Goal: Transaction & Acquisition: Book appointment/travel/reservation

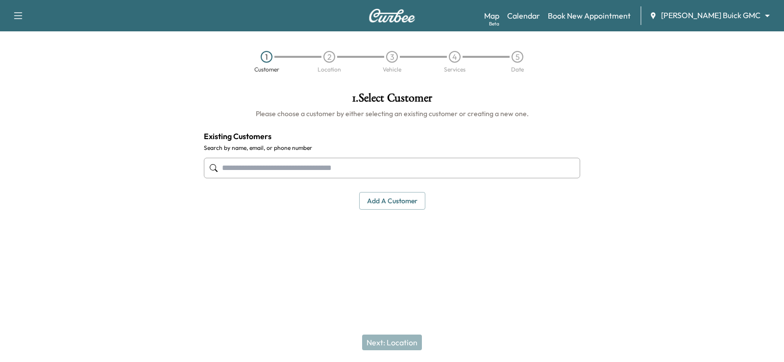
click at [468, 168] on input "text" at bounding box center [392, 168] width 376 height 21
click at [714, 19] on body "Support Log Out Map Beta Calendar Book New Appointment Ewing Buick GMC ********…" at bounding box center [392, 181] width 784 height 362
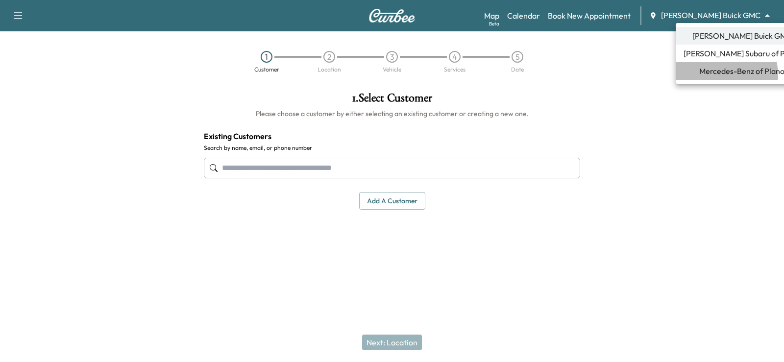
click at [710, 75] on span "Mercedes-Benz of Plano" at bounding box center [741, 71] width 85 height 12
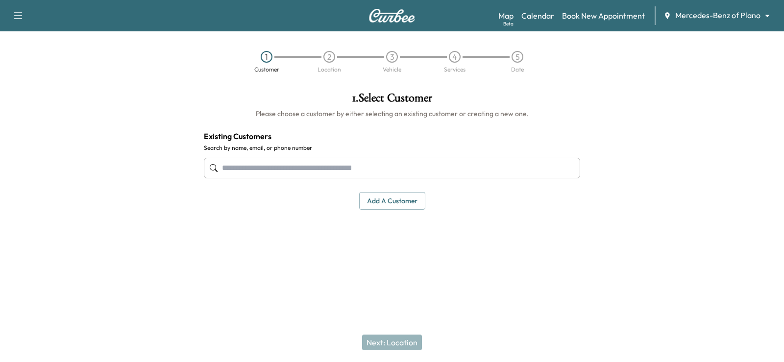
click at [321, 171] on input "text" at bounding box center [392, 168] width 376 height 21
paste input "**********"
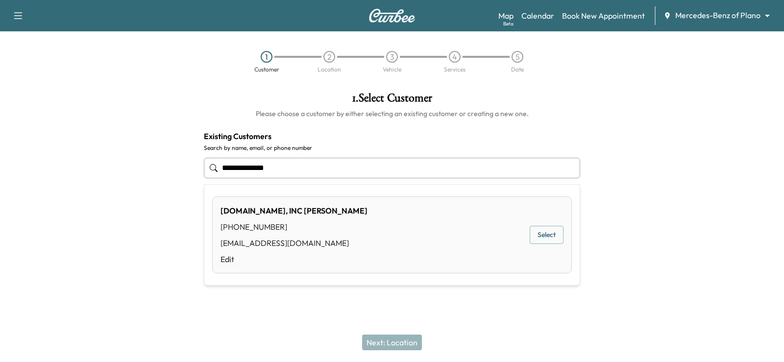
click at [258, 171] on input "**********" at bounding box center [392, 168] width 376 height 21
click at [243, 170] on input "**********" at bounding box center [392, 168] width 376 height 21
click at [531, 234] on button "Select" at bounding box center [547, 235] width 34 height 18
type input "**********"
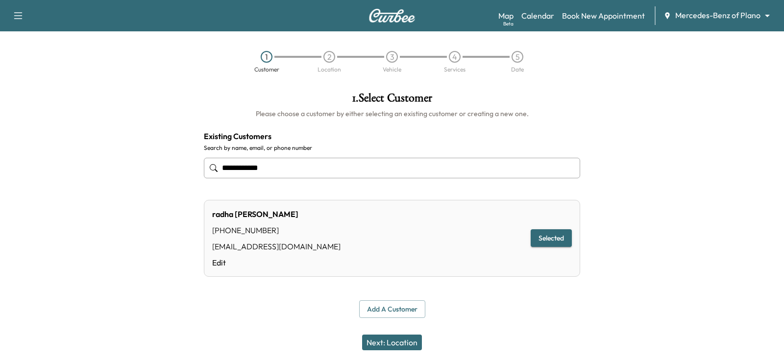
click at [391, 345] on button "Next: Location" at bounding box center [392, 343] width 60 height 16
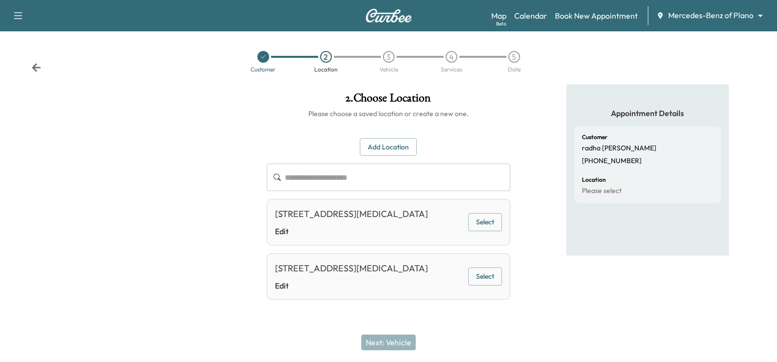
click at [493, 225] on button "Select" at bounding box center [485, 222] width 34 height 18
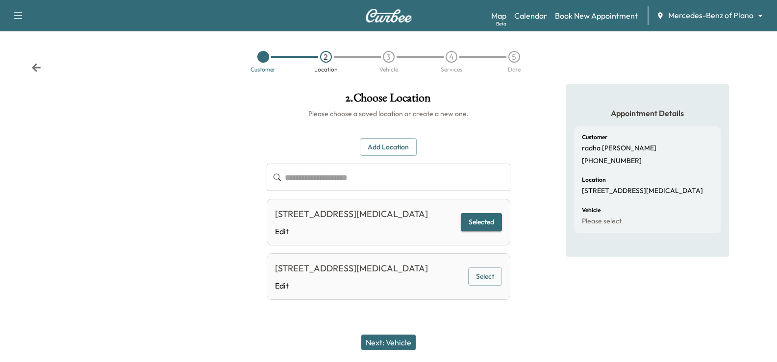
click at [405, 339] on button "Next: Vehicle" at bounding box center [388, 343] width 54 height 16
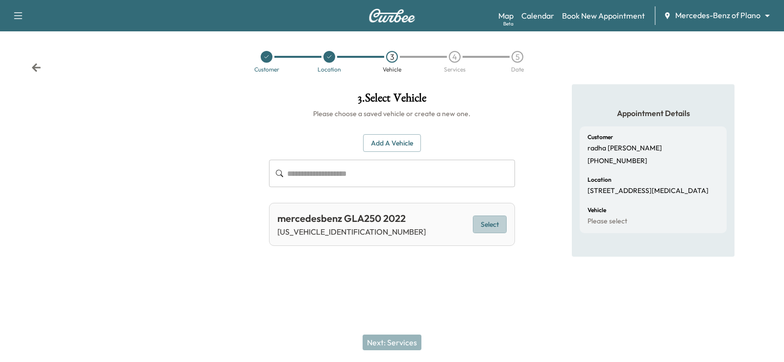
click at [503, 219] on button "Select" at bounding box center [490, 225] width 34 height 18
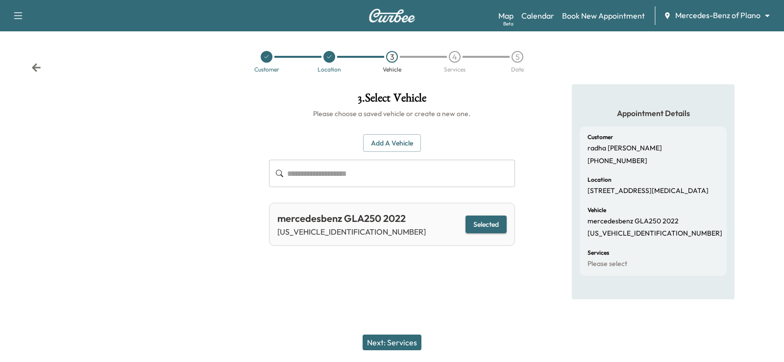
click at [400, 336] on button "Next: Services" at bounding box center [392, 343] width 59 height 16
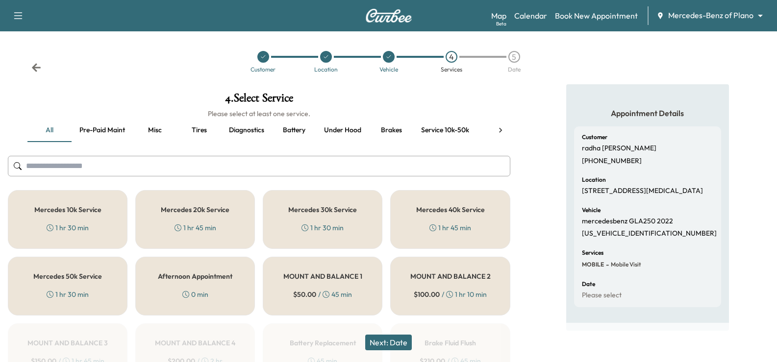
click at [416, 204] on div "Mercedes 40k Service 1 hr 45 min" at bounding box center [450, 219] width 120 height 59
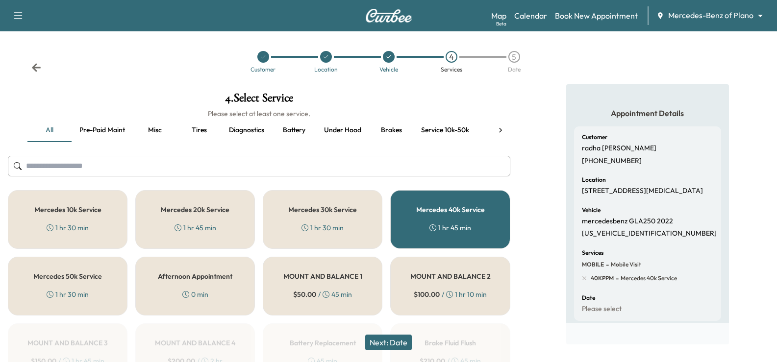
click at [403, 339] on button "Next: Date" at bounding box center [388, 343] width 47 height 16
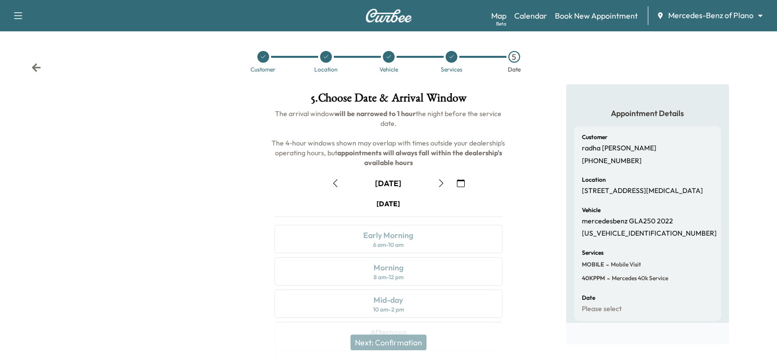
drag, startPoint x: 452, startPoint y: 58, endPoint x: 436, endPoint y: 61, distance: 16.4
click at [452, 59] on icon at bounding box center [451, 57] width 6 height 6
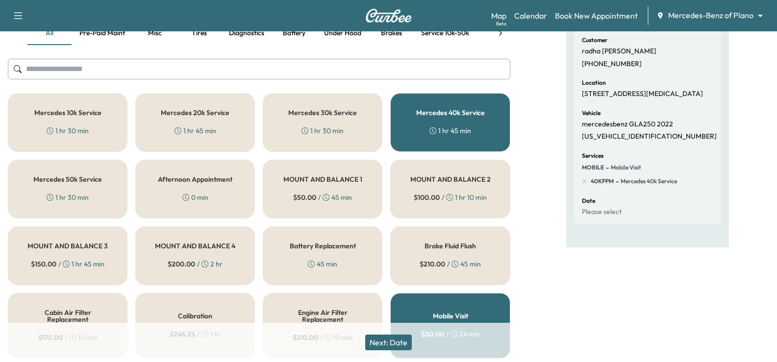
scroll to position [98, 0]
click at [462, 129] on div "1 hr 45 min" at bounding box center [450, 130] width 42 height 10
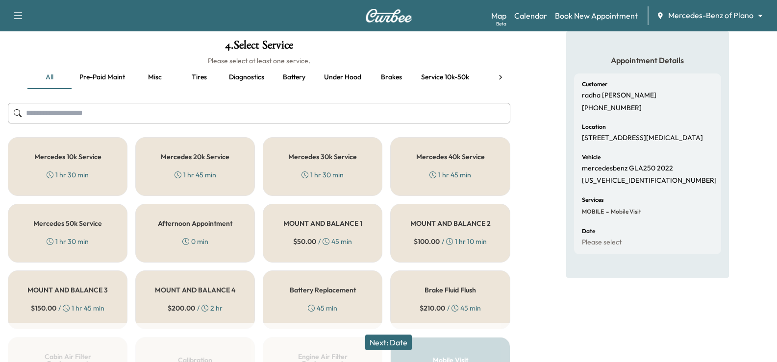
scroll to position [0, 0]
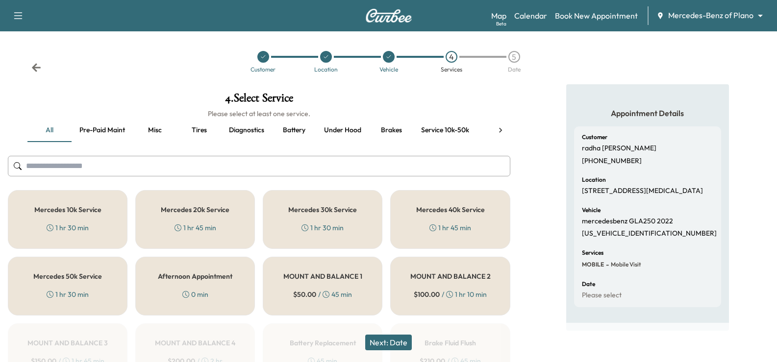
click at [94, 133] on button "Pre-paid maint" at bounding box center [102, 131] width 61 height 24
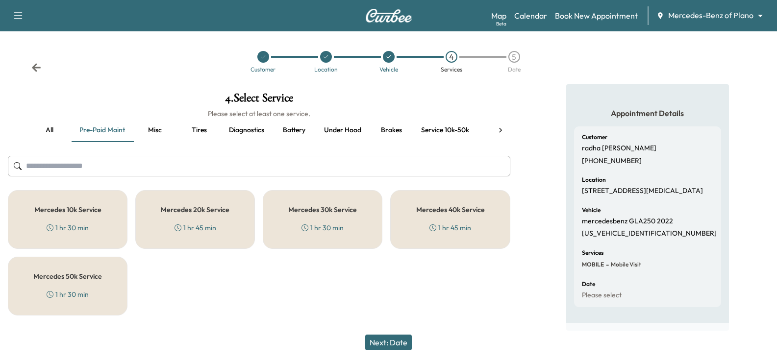
click at [438, 132] on button "Service 10k-50k" at bounding box center [445, 131] width 64 height 24
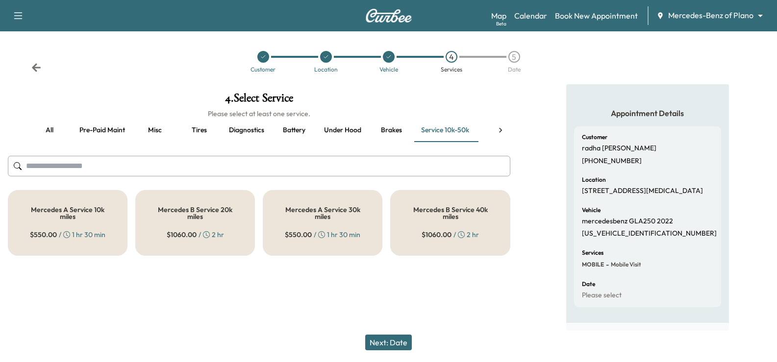
click at [420, 215] on h5 "Mercedes B Service 40k miles" at bounding box center [449, 213] width 87 height 14
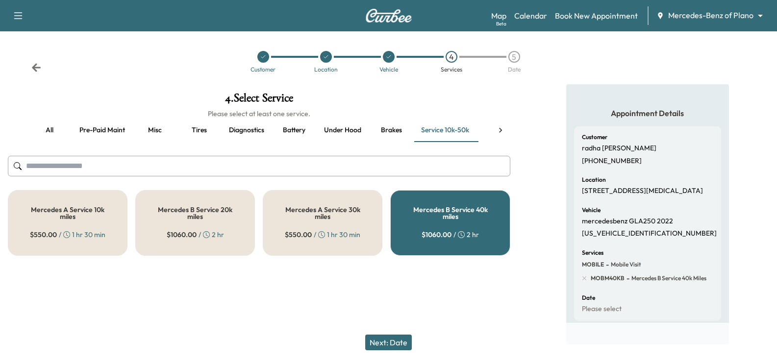
click at [392, 339] on button "Next: Date" at bounding box center [388, 343] width 47 height 16
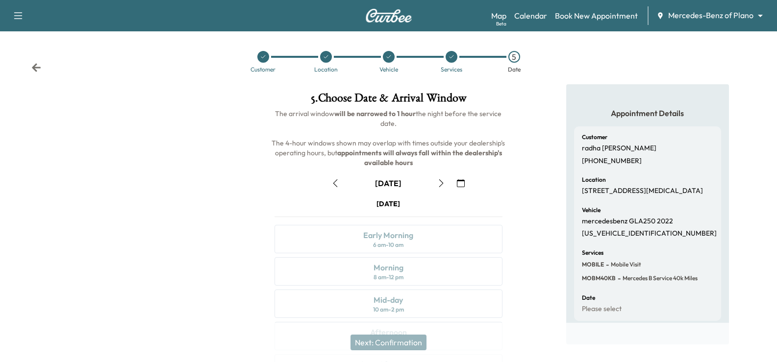
click at [442, 186] on icon "button" at bounding box center [441, 183] width 8 height 8
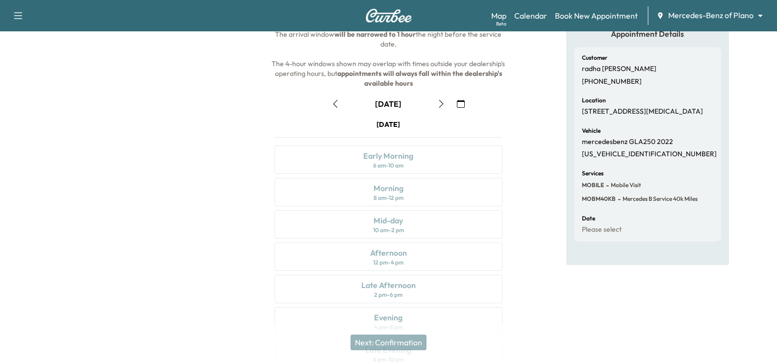
click at [436, 107] on button "button" at bounding box center [441, 104] width 17 height 16
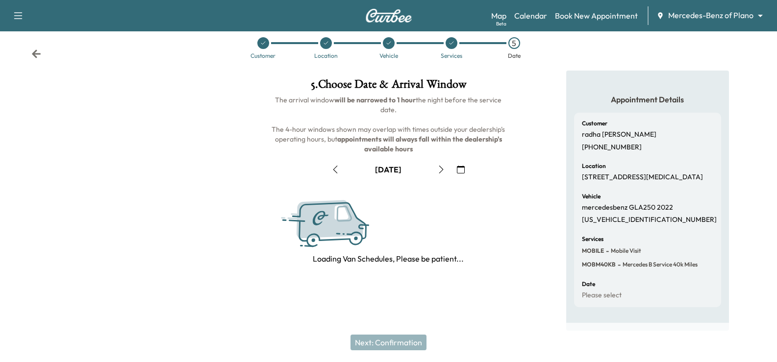
scroll to position [79, 0]
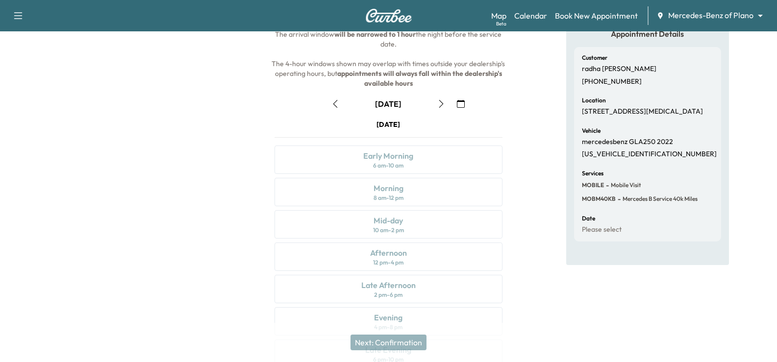
click at [438, 109] on button "button" at bounding box center [441, 104] width 17 height 16
click at [332, 104] on icon "button" at bounding box center [335, 104] width 8 height 8
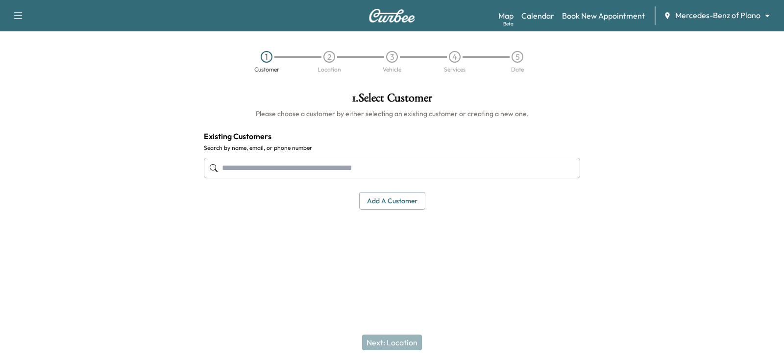
click at [419, 161] on input "text" at bounding box center [392, 168] width 376 height 21
paste input "**********"
type input "**********"
drag, startPoint x: 336, startPoint y: 172, endPoint x: 161, endPoint y: 182, distance: 175.2
click at [161, 182] on div "**********" at bounding box center [392, 174] width 784 height 181
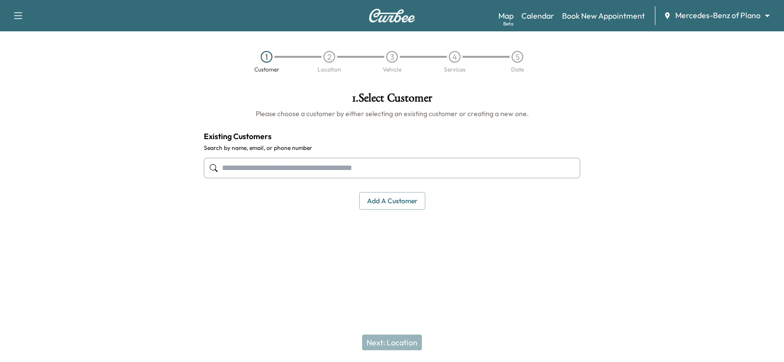
click at [241, 165] on input "text" at bounding box center [392, 168] width 376 height 21
paste input "**********"
click at [261, 170] on input "**********" at bounding box center [392, 168] width 376 height 21
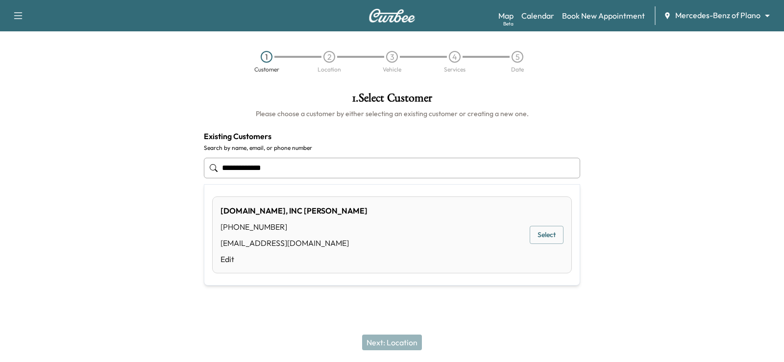
click at [243, 170] on input "**********" at bounding box center [392, 168] width 376 height 21
click at [558, 234] on button "Select" at bounding box center [547, 235] width 34 height 18
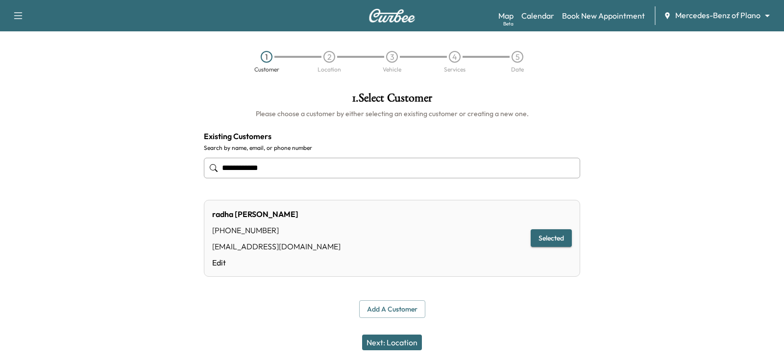
type input "**********"
click at [377, 340] on button "Next: Location" at bounding box center [392, 343] width 60 height 16
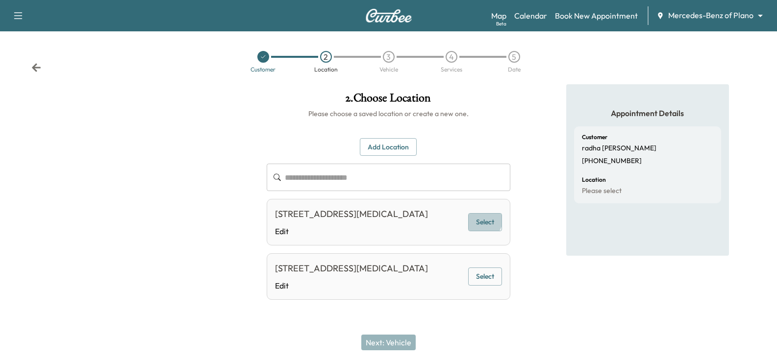
click at [484, 227] on button "Select" at bounding box center [485, 222] width 34 height 18
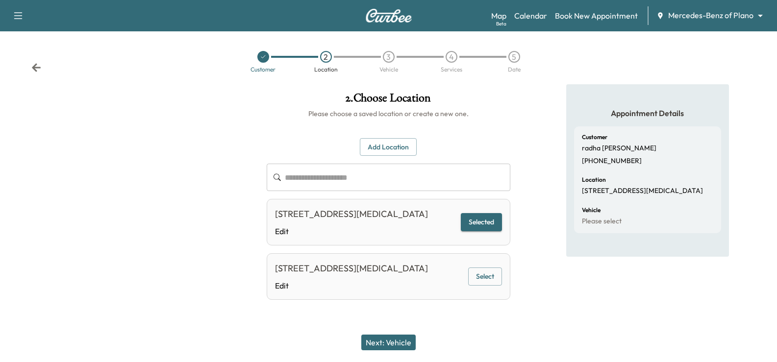
click at [390, 337] on button "Next: Vehicle" at bounding box center [388, 343] width 54 height 16
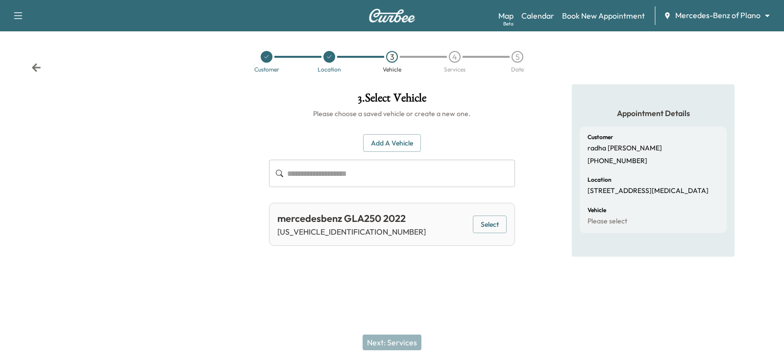
click at [467, 224] on div "mercedesbenz GLA250 2022 [US_VEHICLE_IDENTIFICATION_NUMBER] Select" at bounding box center [391, 224] width 245 height 43
click at [489, 229] on button "Select" at bounding box center [490, 225] width 34 height 18
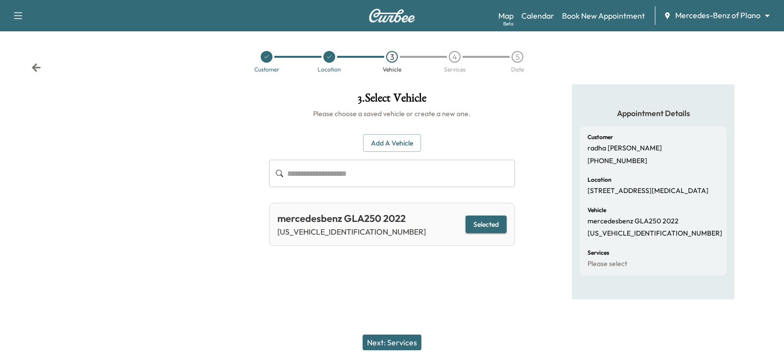
click at [408, 344] on button "Next: Services" at bounding box center [392, 343] width 59 height 16
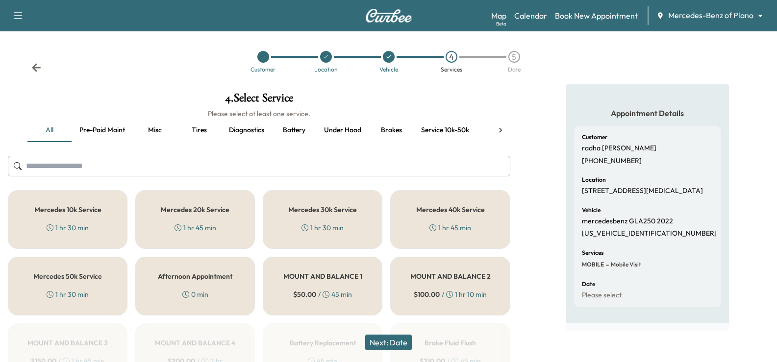
click at [457, 137] on button "Service 10k-50k" at bounding box center [445, 131] width 64 height 24
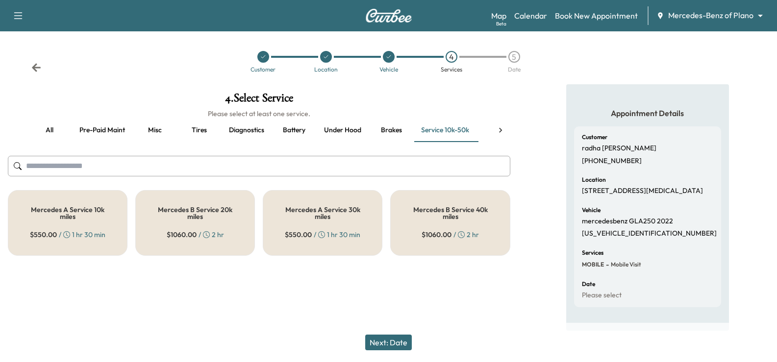
click at [442, 218] on h5 "Mercedes B Service 40k miles" at bounding box center [449, 213] width 87 height 14
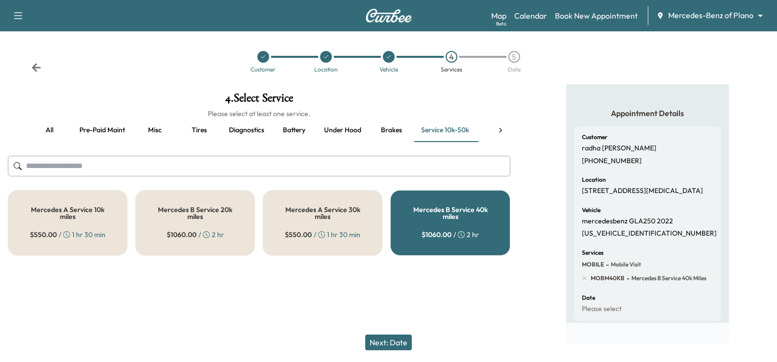
click at [401, 345] on button "Next: Date" at bounding box center [388, 343] width 47 height 16
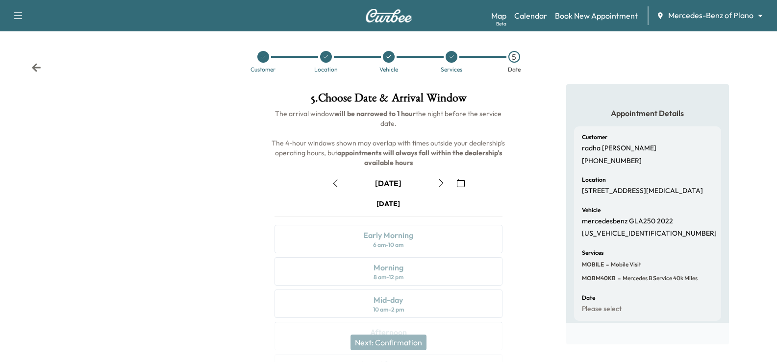
click at [415, 231] on div "[DATE] Early Morning 6 am - 10 am Morning 8 am - 12 pm Mid-day 10 am - 2 pm Aft…" at bounding box center [388, 325] width 243 height 252
click at [423, 289] on div "[DATE] Early Morning 6 am - 10 am Morning 8 am - 12 pm Mid-day 10 am - 2 pm Aft…" at bounding box center [388, 325] width 243 height 252
click at [442, 186] on icon "button" at bounding box center [441, 183] width 8 height 8
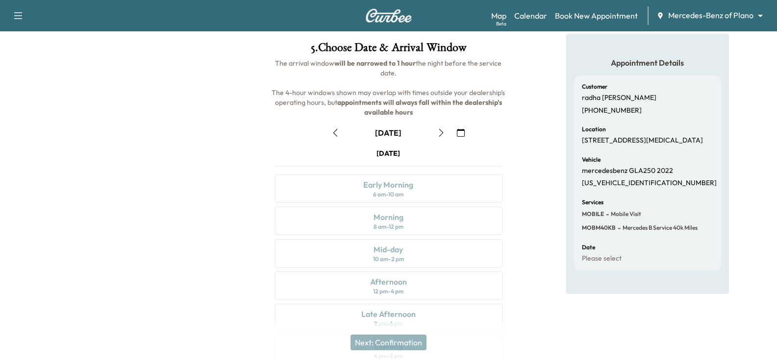
scroll to position [128, 0]
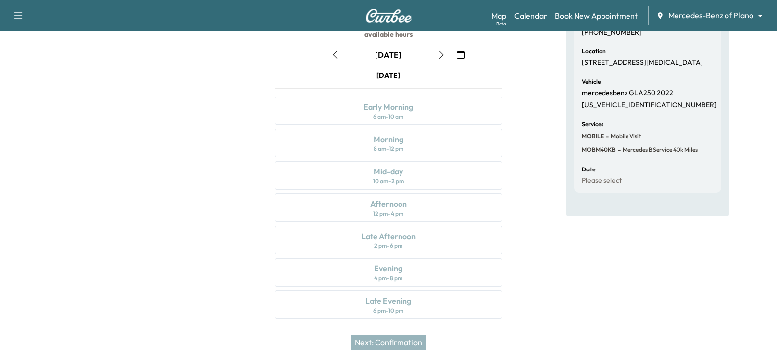
click at [365, 238] on div "[DATE] Early Morning 6 am - 10 am Morning 8 am - 12 pm Mid-day 10 am - 2 pm Aft…" at bounding box center [388, 197] width 243 height 252
click at [372, 203] on div "[DATE] Early Morning 6 am - 10 am Morning 8 am - 12 pm Mid-day 10 am - 2 pm Aft…" at bounding box center [388, 197] width 243 height 252
click at [396, 171] on div "[DATE] Early Morning 6 am - 10 am Morning 8 am - 12 pm Mid-day 10 am - 2 pm Aft…" at bounding box center [388, 197] width 243 height 252
click at [412, 142] on div "[DATE] Early Morning 6 am - 10 am Morning 8 am - 12 pm Mid-day 10 am - 2 pm Aft…" at bounding box center [388, 197] width 243 height 252
click at [404, 116] on div "[DATE] Early Morning 6 am - 10 am Morning 8 am - 12 pm Mid-day 10 am - 2 pm Aft…" at bounding box center [388, 197] width 243 height 252
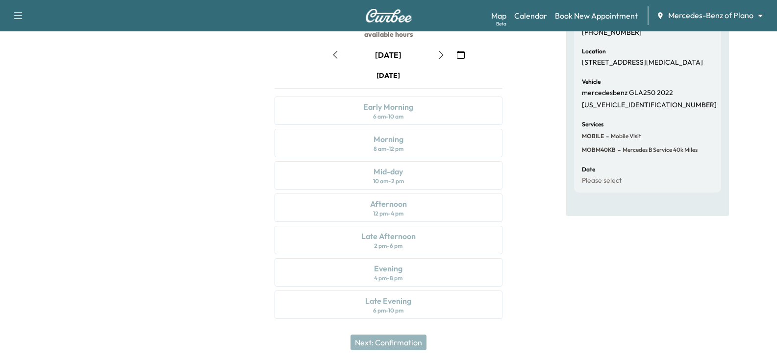
click at [406, 172] on div "[DATE] Early Morning 6 am - 10 am Morning 8 am - 12 pm Mid-day 10 am - 2 pm Aft…" at bounding box center [388, 197] width 243 height 252
click at [411, 233] on div "[DATE] Early Morning 6 am - 10 am Morning 8 am - 12 pm Mid-day 10 am - 2 pm Aft…" at bounding box center [388, 197] width 243 height 252
click at [419, 291] on div "[DATE] Early Morning 6 am - 10 am Morning 8 am - 12 pm Mid-day 10 am - 2 pm Aft…" at bounding box center [388, 197] width 243 height 252
click at [385, 193] on div "[DATE] Early Morning 6 am - 10 am Morning 8 am - 12 pm Mid-day 10 am - 2 pm Aft…" at bounding box center [388, 197] width 243 height 252
click at [388, 200] on div "[DATE] Early Morning 6 am - 10 am Morning 8 am - 12 pm Mid-day 10 am - 2 pm Aft…" at bounding box center [388, 197] width 243 height 252
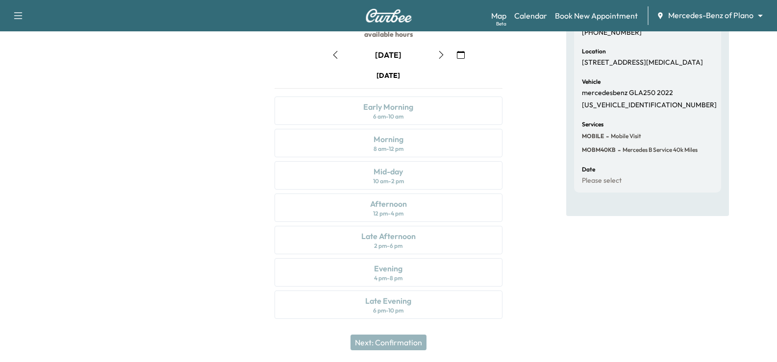
click at [454, 58] on button "button" at bounding box center [460, 55] width 17 height 16
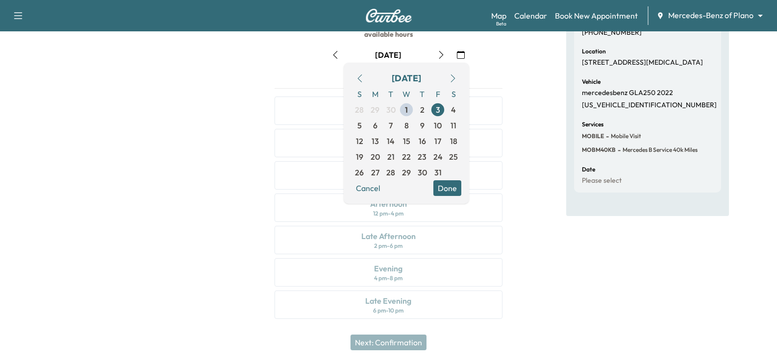
click at [454, 58] on button "button" at bounding box center [460, 55] width 17 height 16
click at [446, 114] on span "4" at bounding box center [453, 110] width 16 height 16
click at [400, 137] on span "15" at bounding box center [406, 141] width 16 height 16
click at [416, 153] on span "23" at bounding box center [422, 157] width 16 height 16
click at [480, 265] on div "[DATE] Early Morning 6 am - 10 am Morning 8 am - 12 pm Mid-day 10 am - 2 pm Aft…" at bounding box center [388, 197] width 243 height 252
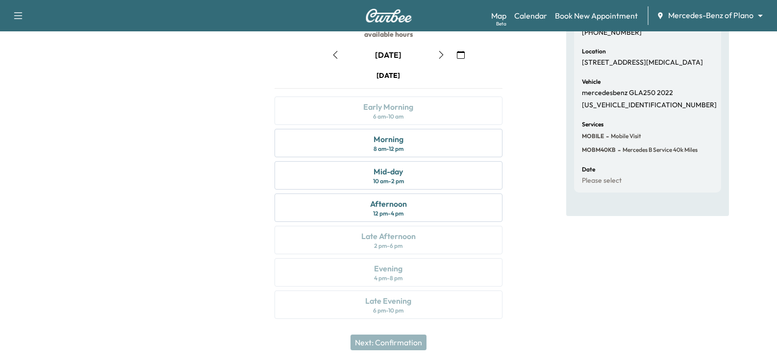
click at [538, 270] on div "Appointment Details Customer [PERSON_NAME] [PHONE_NUMBER] Location [STREET_ADDR…" at bounding box center [647, 143] width 259 height 375
click at [530, 12] on link "Calendar" at bounding box center [530, 16] width 33 height 12
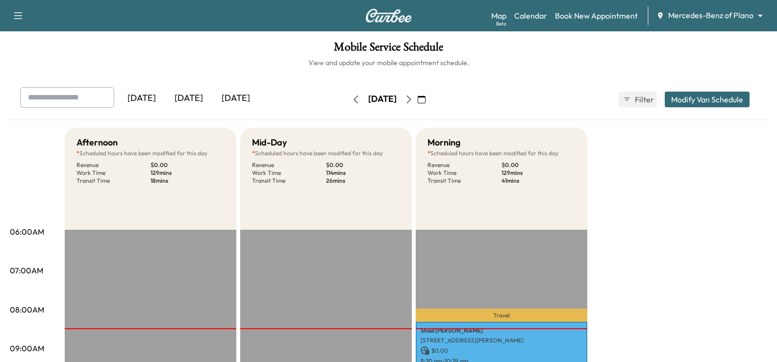
click at [411, 100] on icon "button" at bounding box center [408, 100] width 4 height 8
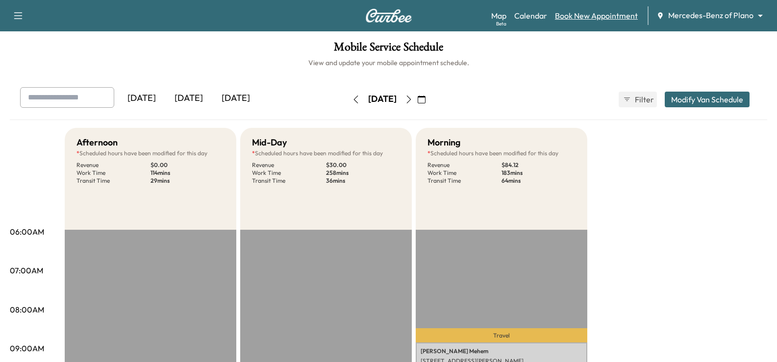
click at [608, 13] on link "Book New Appointment" at bounding box center [596, 16] width 83 height 12
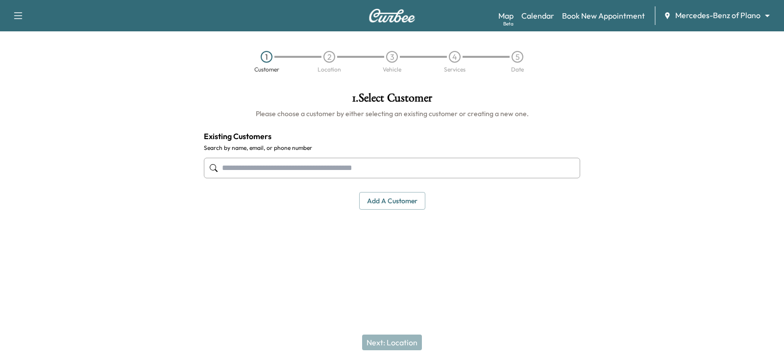
click at [248, 165] on input "text" at bounding box center [392, 168] width 376 height 21
drag, startPoint x: 248, startPoint y: 165, endPoint x: 391, endPoint y: 167, distance: 142.1
click at [391, 167] on input "text" at bounding box center [392, 168] width 376 height 21
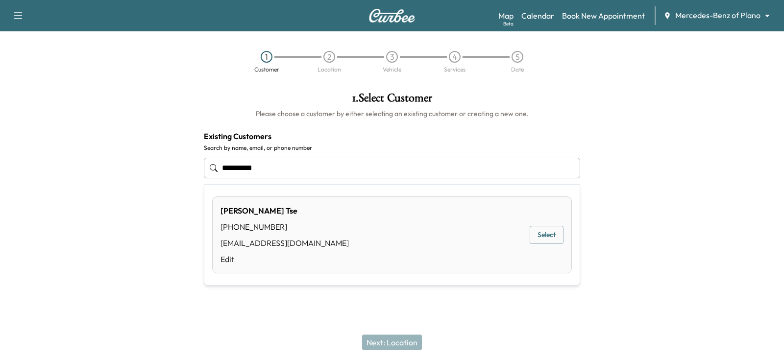
click at [562, 235] on button "Select" at bounding box center [547, 235] width 34 height 18
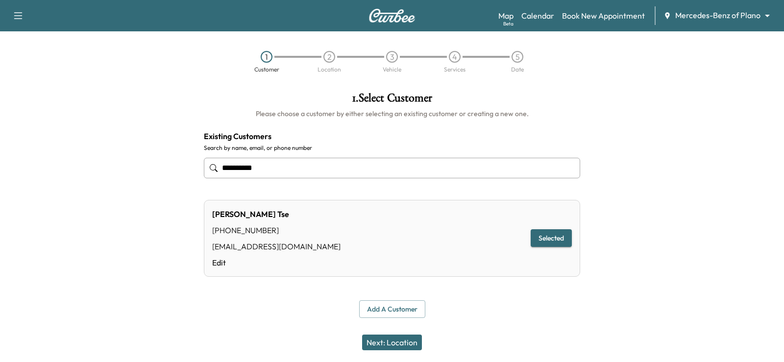
type input "**********"
click at [380, 343] on button "Next: Location" at bounding box center [392, 343] width 60 height 16
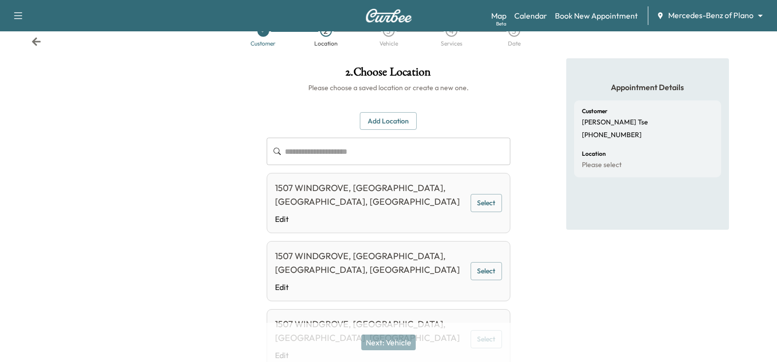
scroll to position [98, 0]
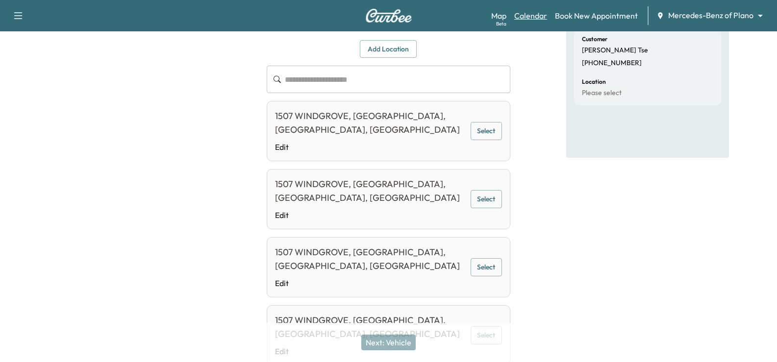
click at [539, 18] on link "Calendar" at bounding box center [530, 16] width 33 height 12
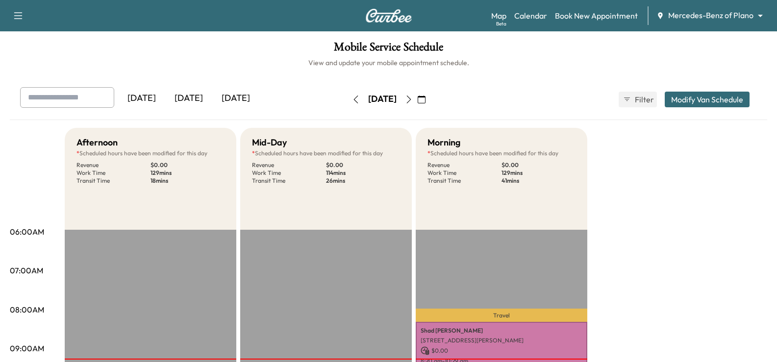
click at [198, 99] on div "[DATE]" at bounding box center [188, 98] width 47 height 23
click at [411, 101] on icon "button" at bounding box center [408, 100] width 4 height 8
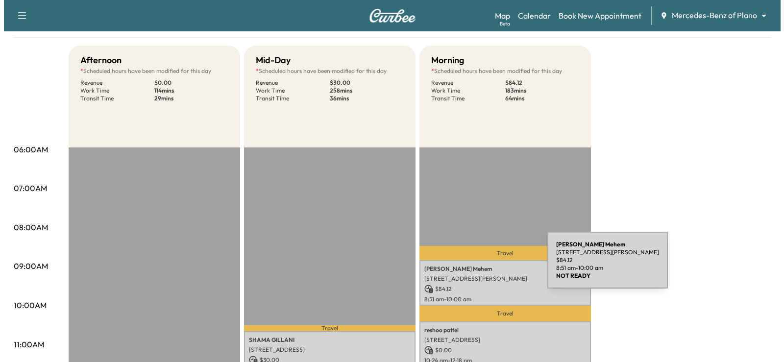
scroll to position [98, 0]
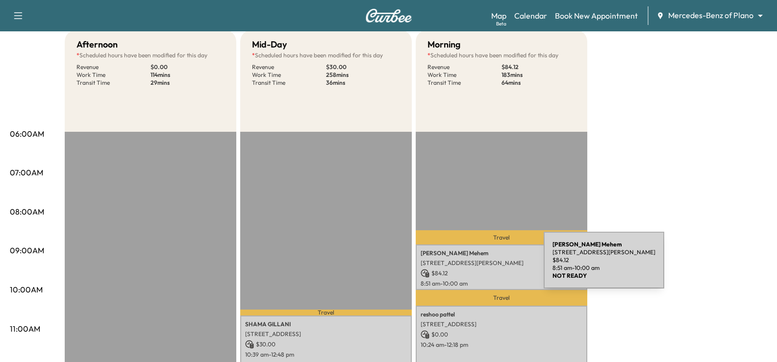
click at [470, 266] on div "[PERSON_NAME] [STREET_ADDRESS][PERSON_NAME] $ 84.12 8:51 am - 10:00 am" at bounding box center [501, 268] width 171 height 46
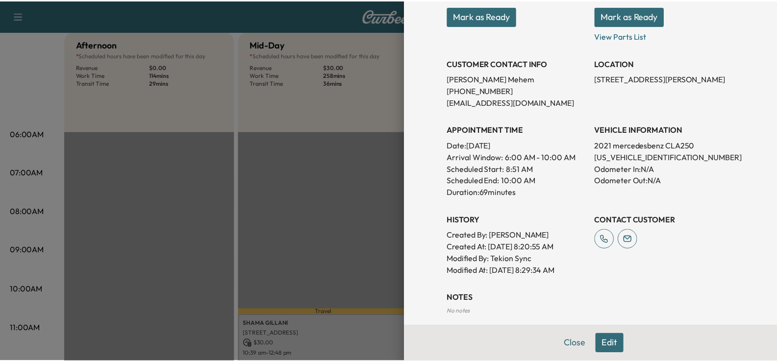
scroll to position [163, 0]
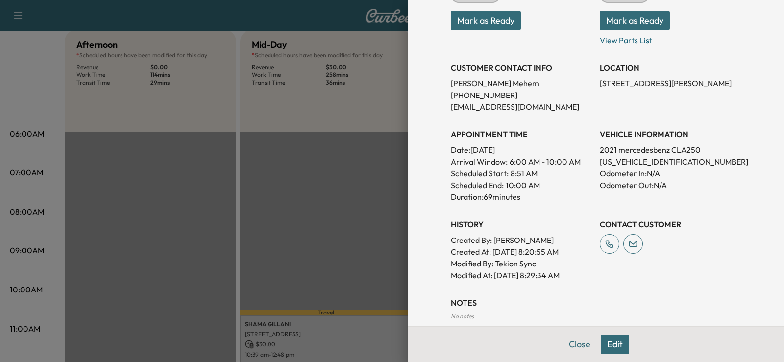
click at [358, 236] on div at bounding box center [392, 181] width 784 height 362
